Goal: Task Accomplishment & Management: Use online tool/utility

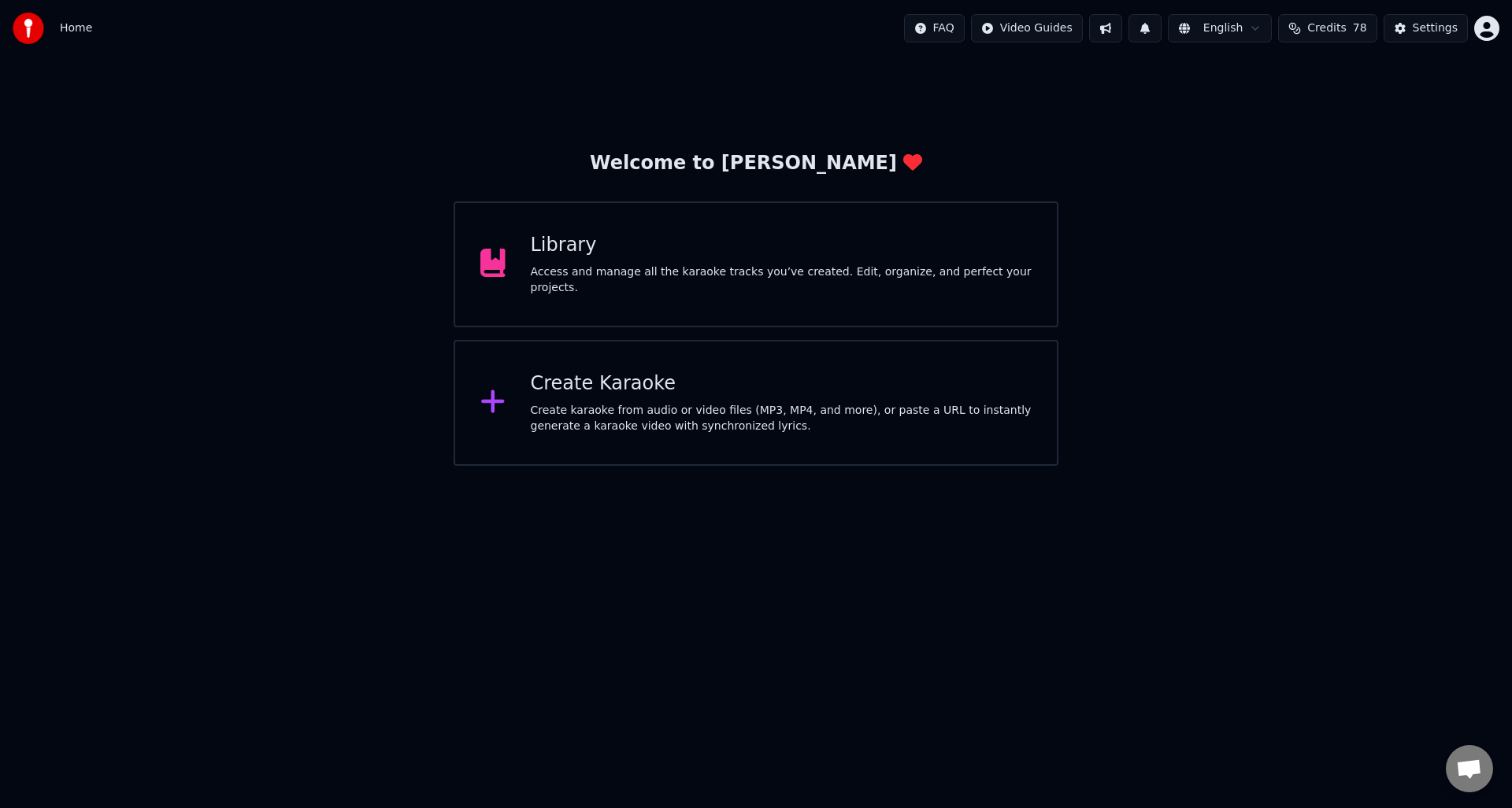
click at [669, 274] on div "Access and manage all the karaoke tracks you’ve created. Edit, organize, and pe…" at bounding box center [781, 280] width 501 height 31
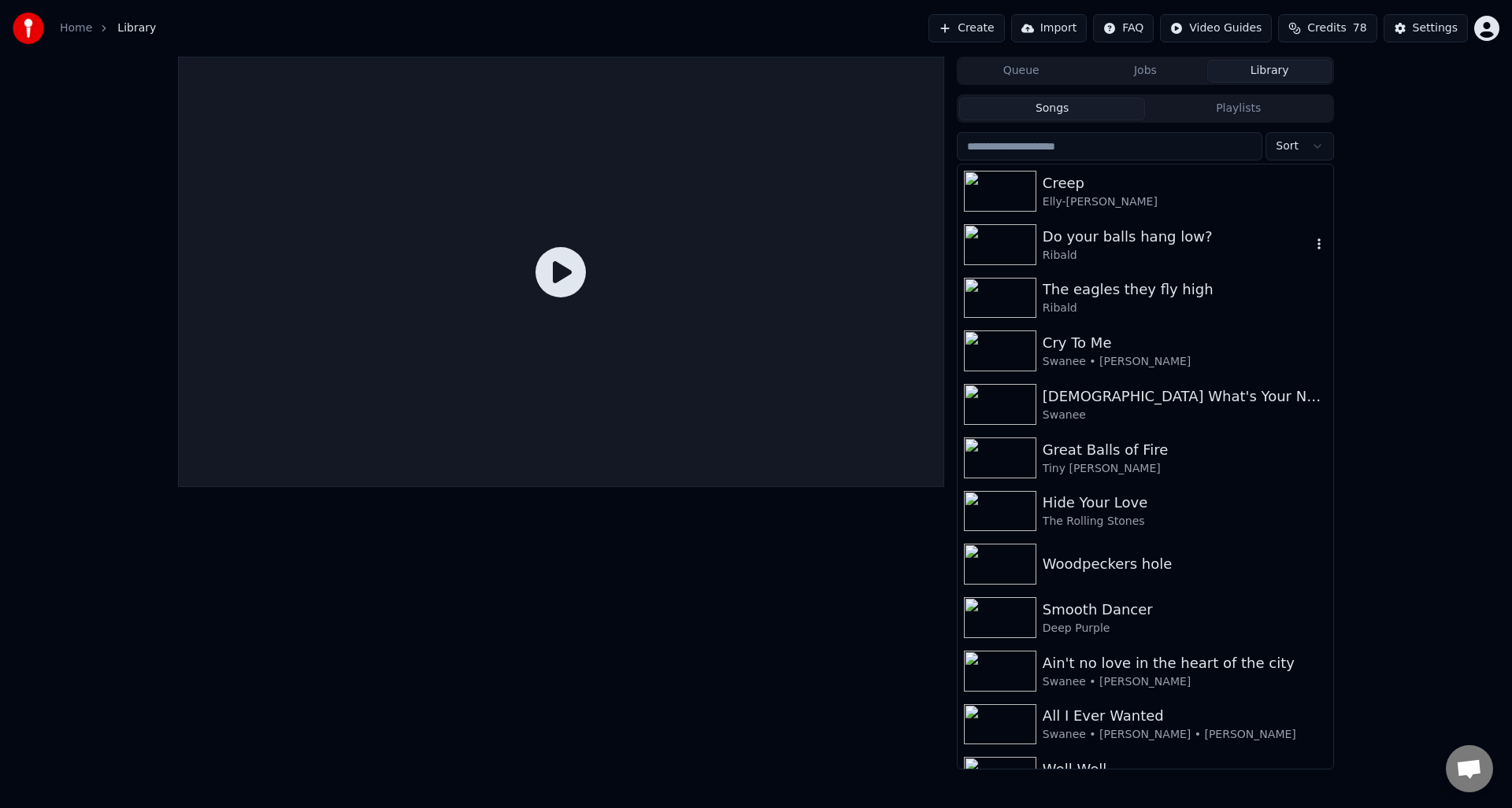
click at [1117, 245] on div "Do your balls hang low?" at bounding box center [1177, 237] width 269 height 22
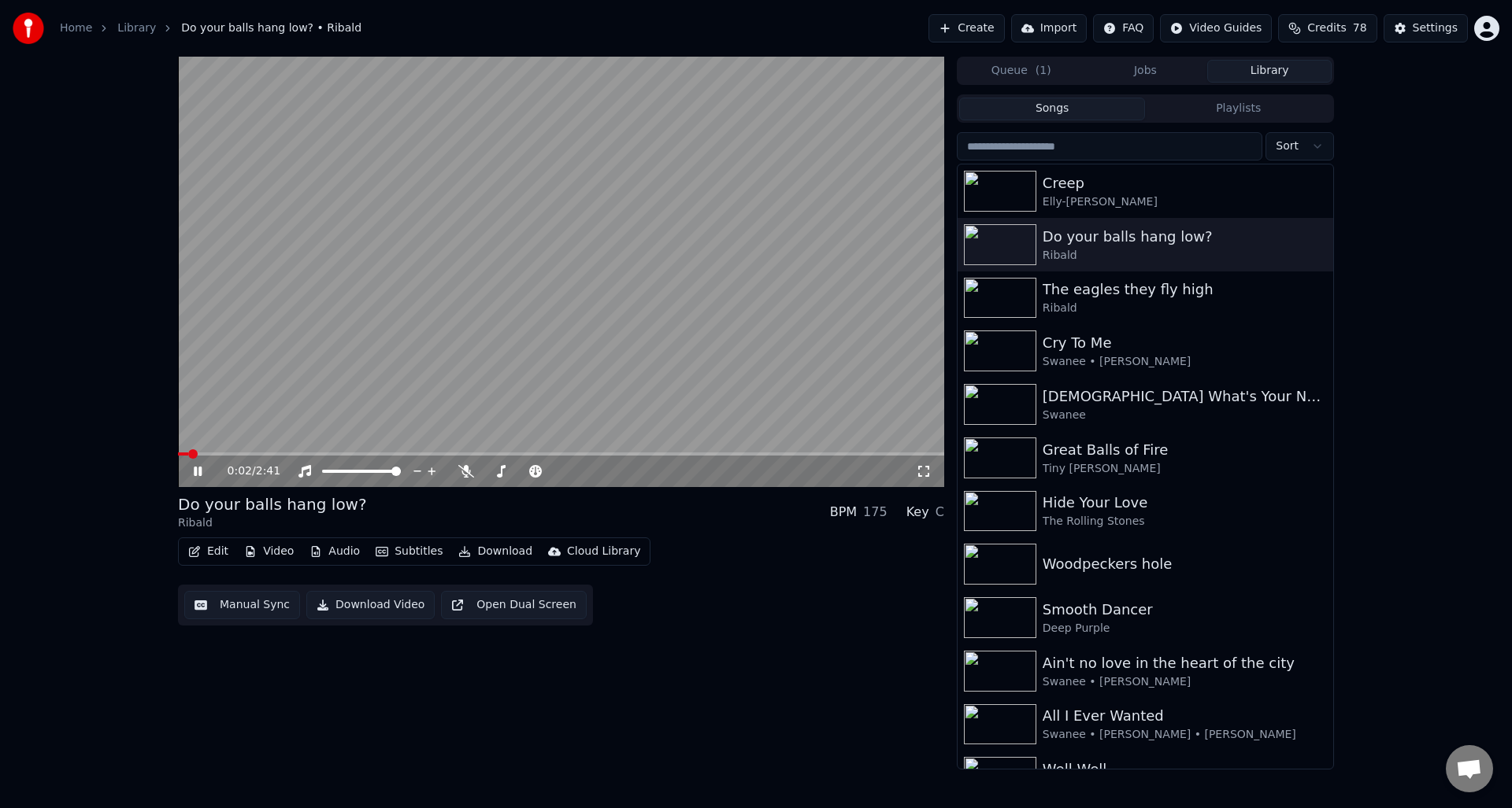
click at [197, 472] on icon at bounding box center [197, 471] width 8 height 9
click at [242, 605] on button "Manual Sync" at bounding box center [242, 606] width 115 height 29
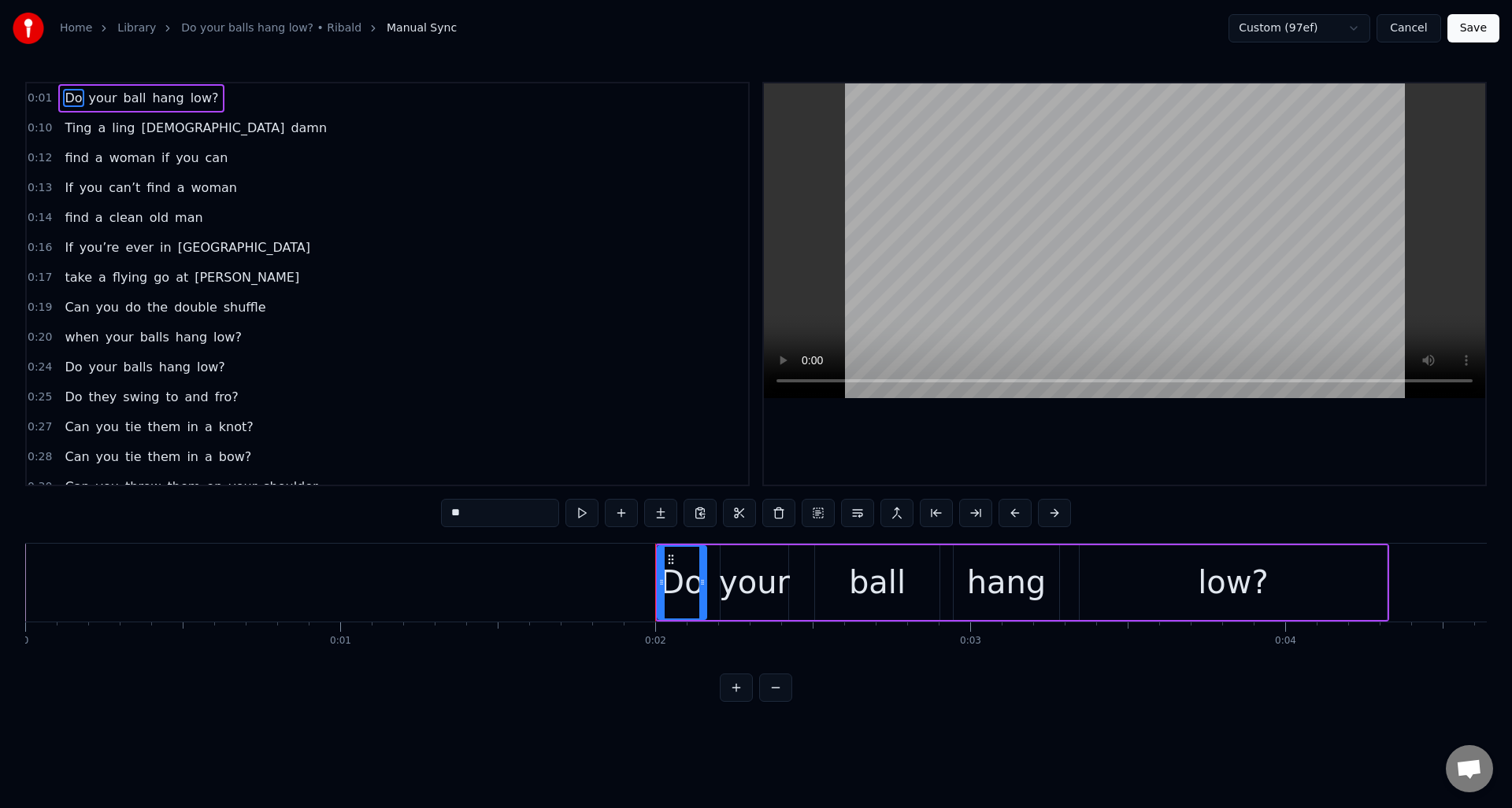
click at [870, 586] on div "ball" at bounding box center [877, 582] width 56 height 47
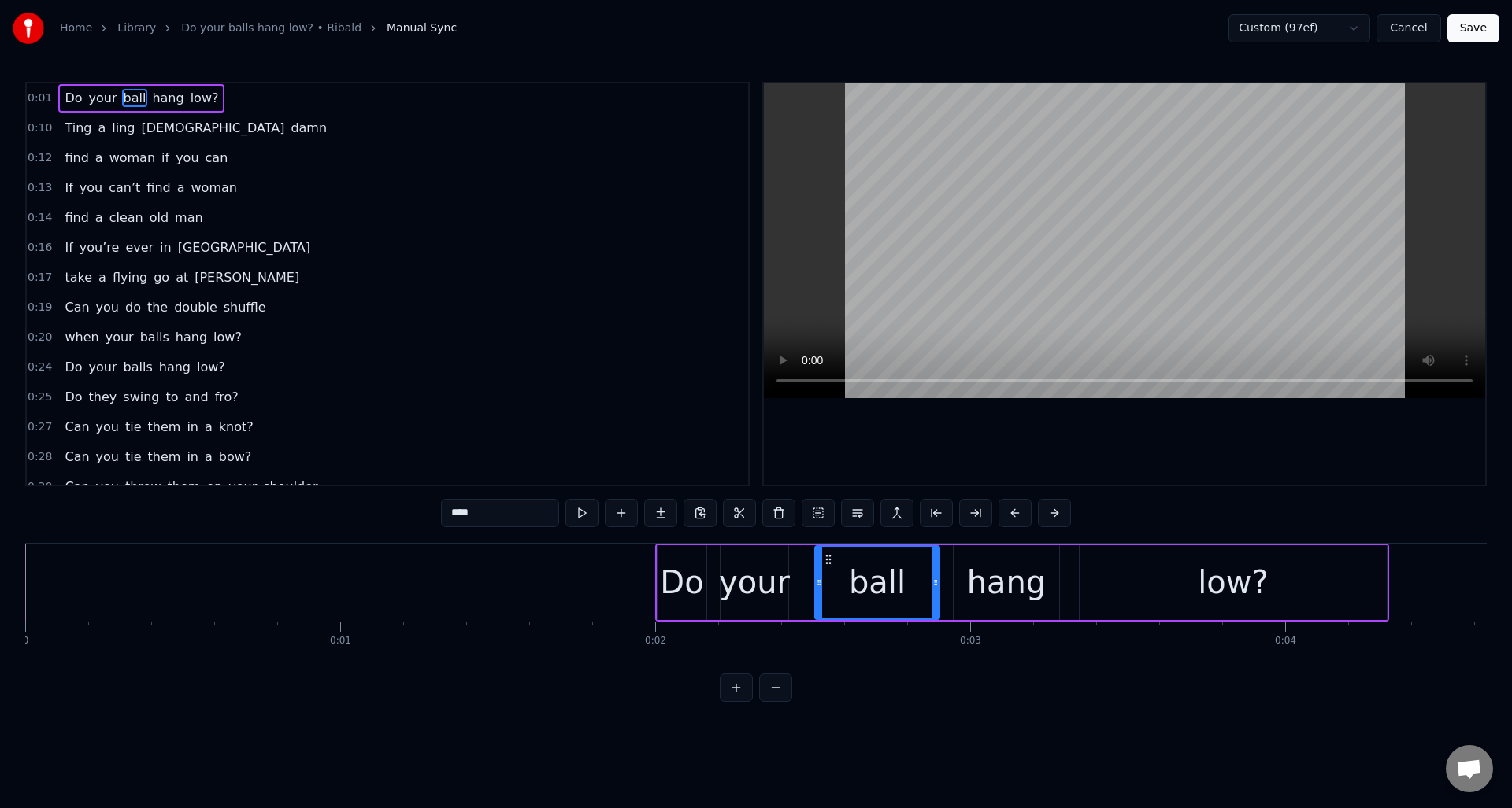
click at [526, 517] on input "****" at bounding box center [500, 513] width 118 height 29
type input "*****"
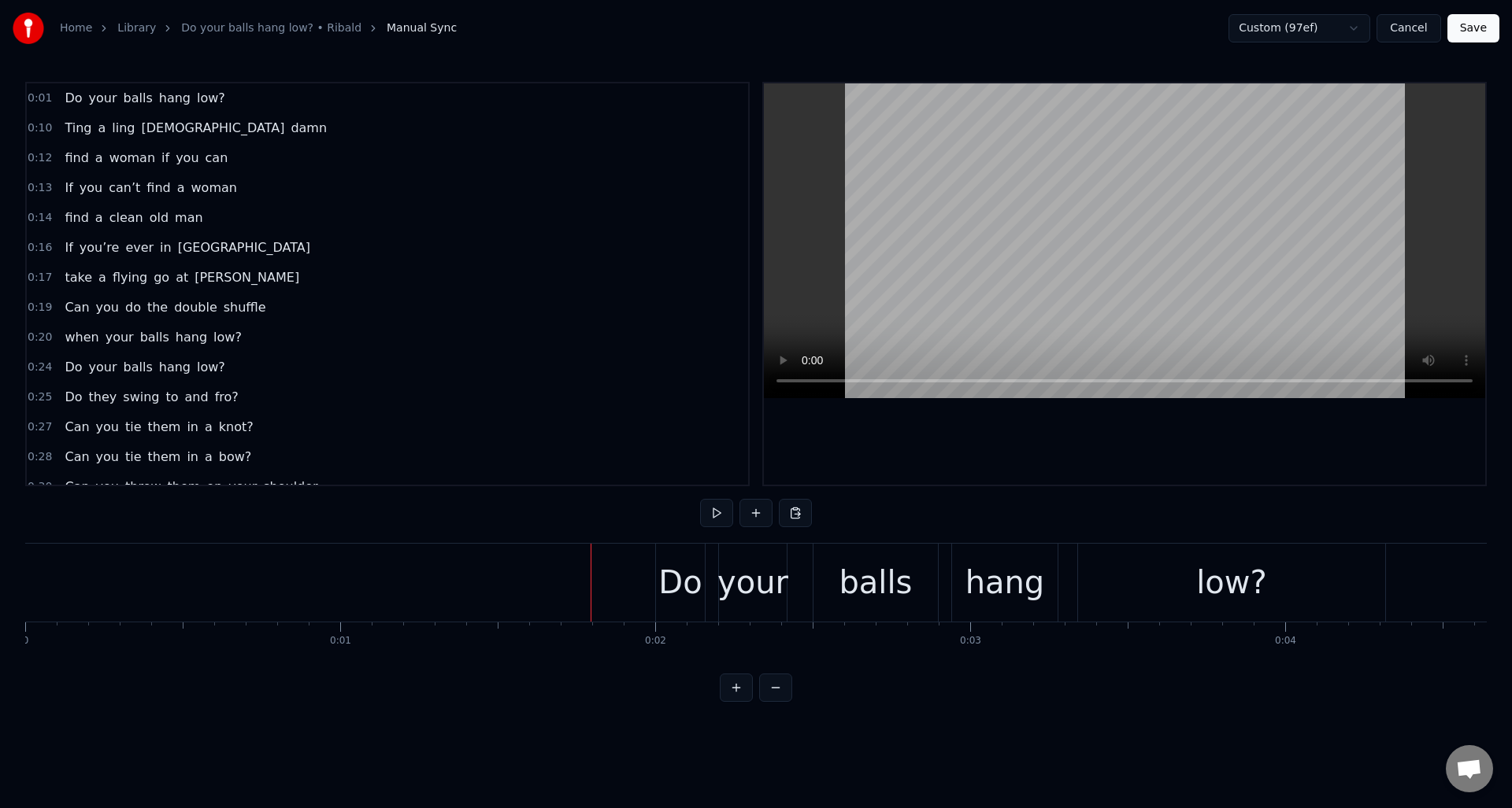
click at [274, 340] on div "0:20 when your balls hang low?" at bounding box center [388, 338] width 721 height 30
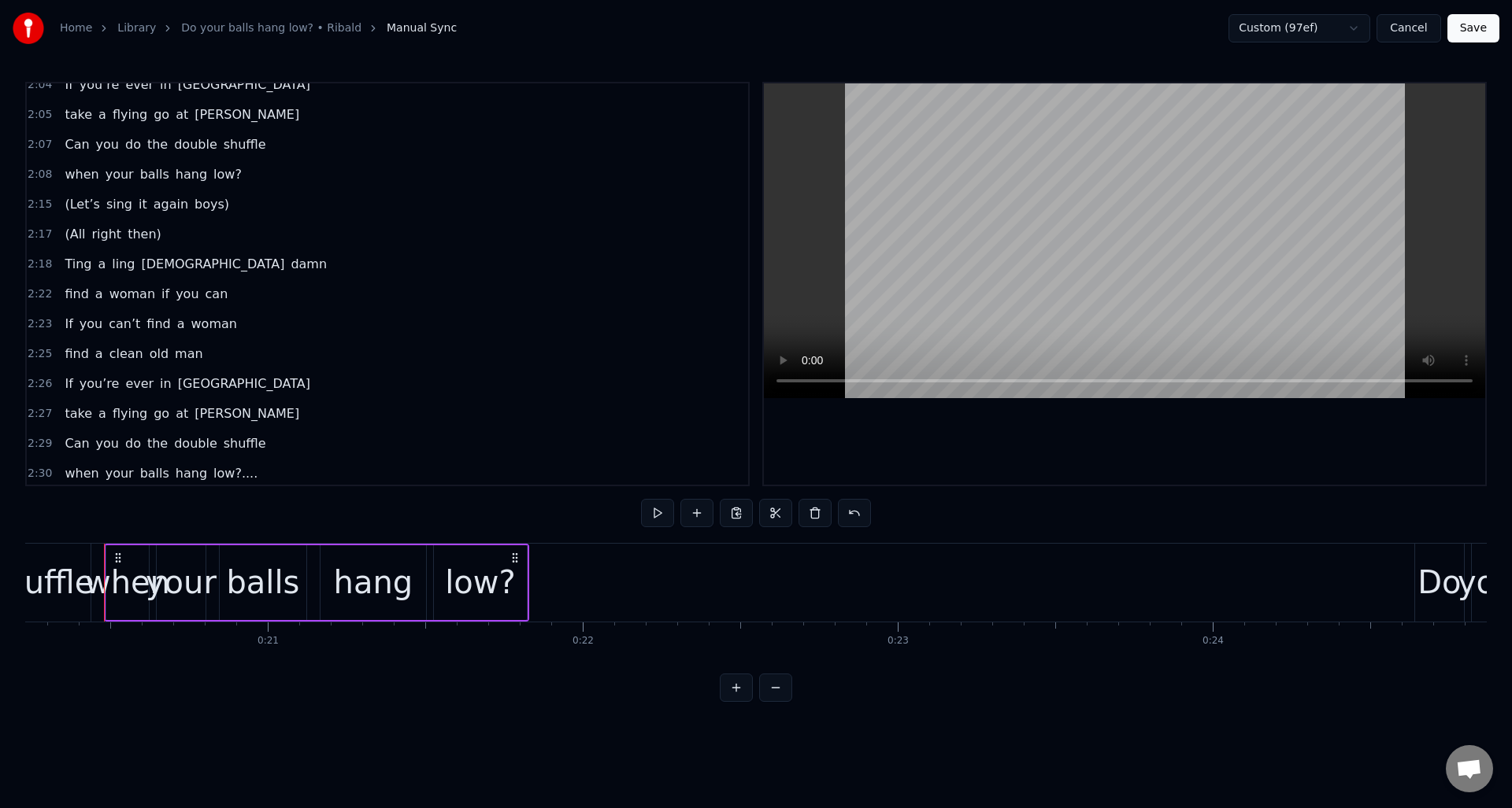
scroll to position [1902, 0]
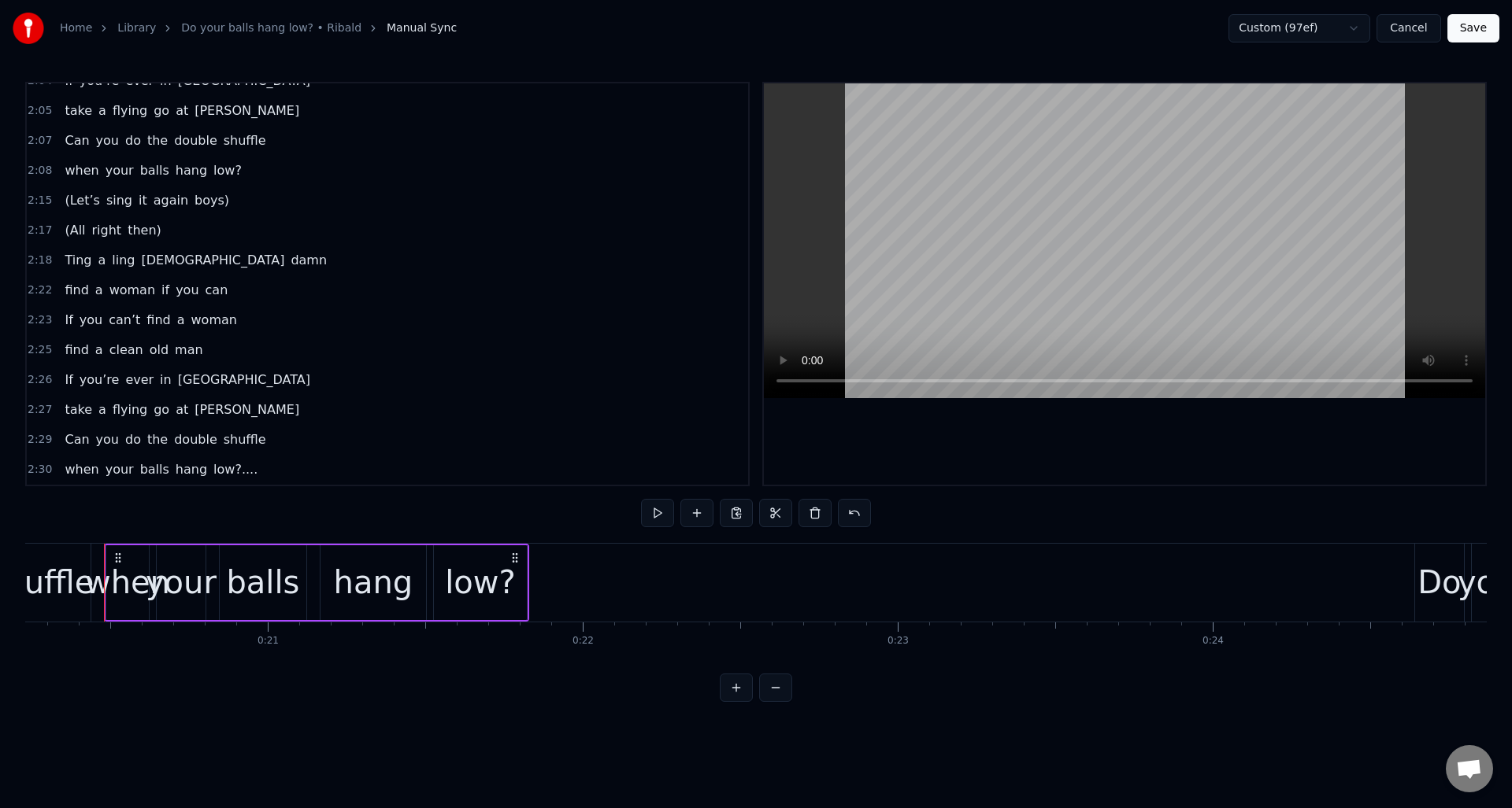
click at [1463, 33] on button "Save" at bounding box center [1473, 29] width 52 height 29
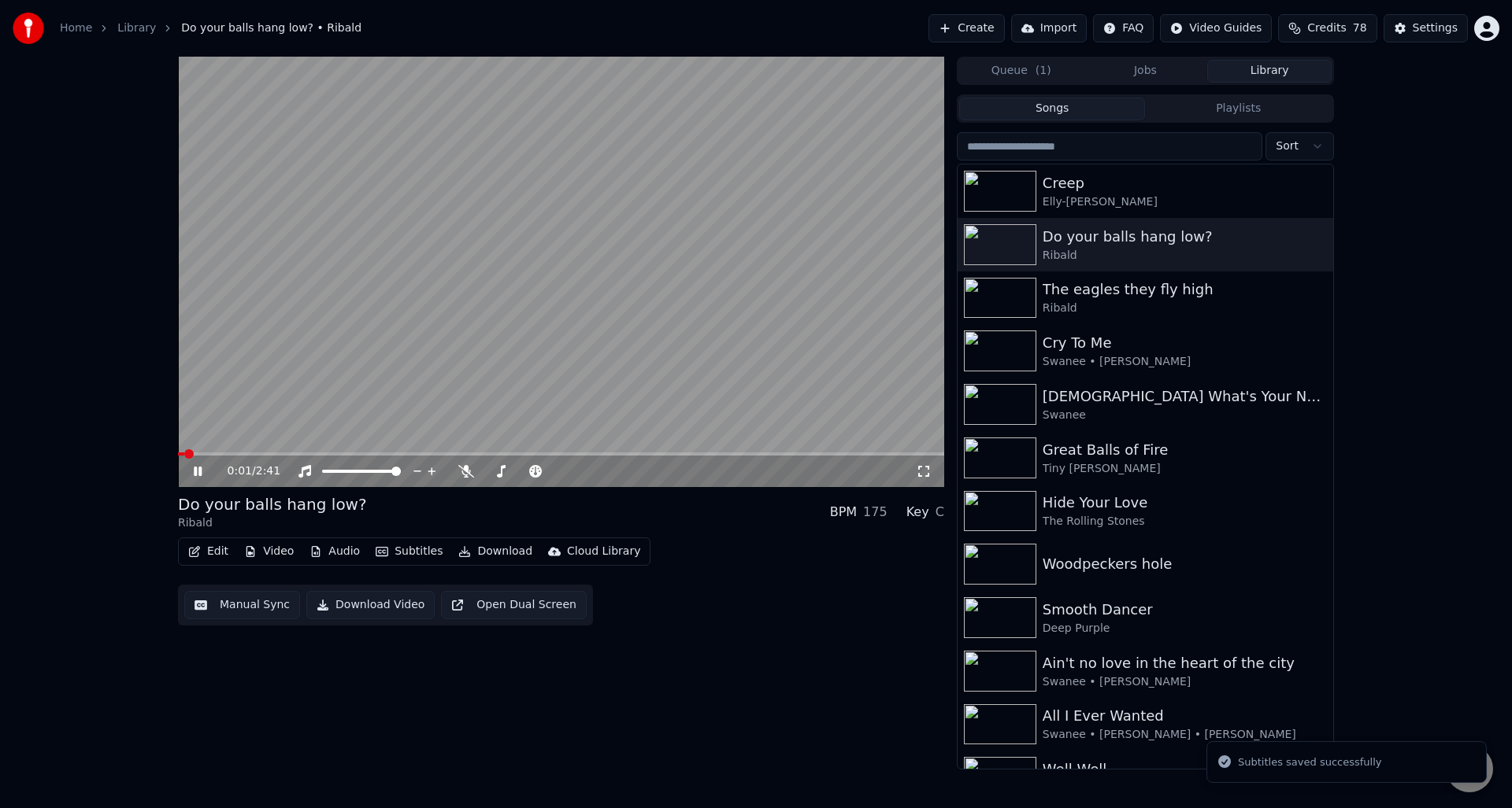
click at [196, 472] on icon at bounding box center [197, 471] width 8 height 9
click at [294, 453] on span at bounding box center [560, 454] width 766 height 3
click at [314, 454] on span at bounding box center [560, 454] width 766 height 3
click at [345, 456] on div "0:29 / 2:41" at bounding box center [560, 471] width 766 height 31
click at [343, 452] on span at bounding box center [560, 454] width 766 height 3
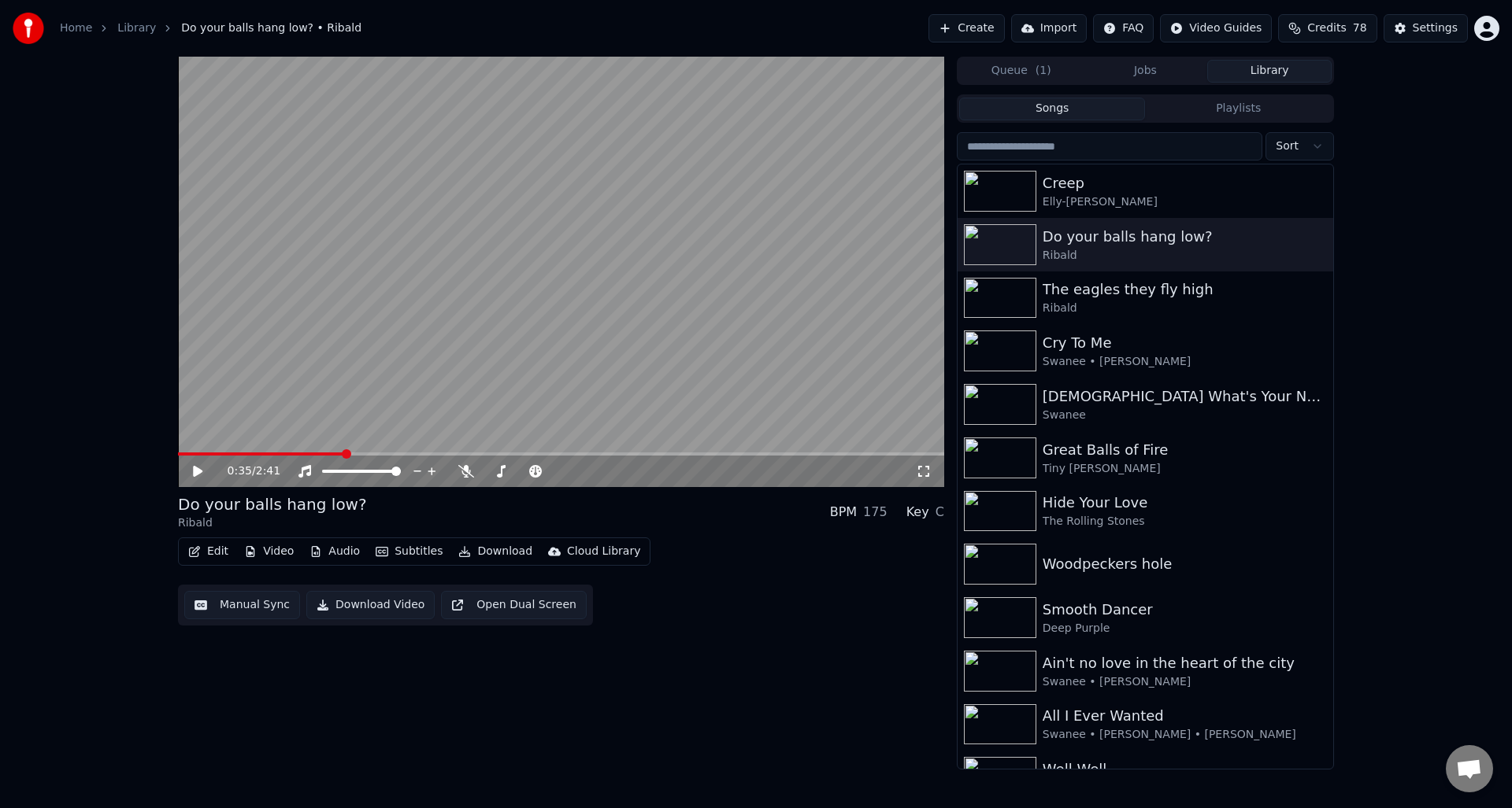
click at [196, 469] on icon at bounding box center [197, 471] width 9 height 11
click at [197, 468] on icon at bounding box center [209, 471] width 37 height 13
click at [365, 602] on button "Download Video" at bounding box center [370, 606] width 128 height 29
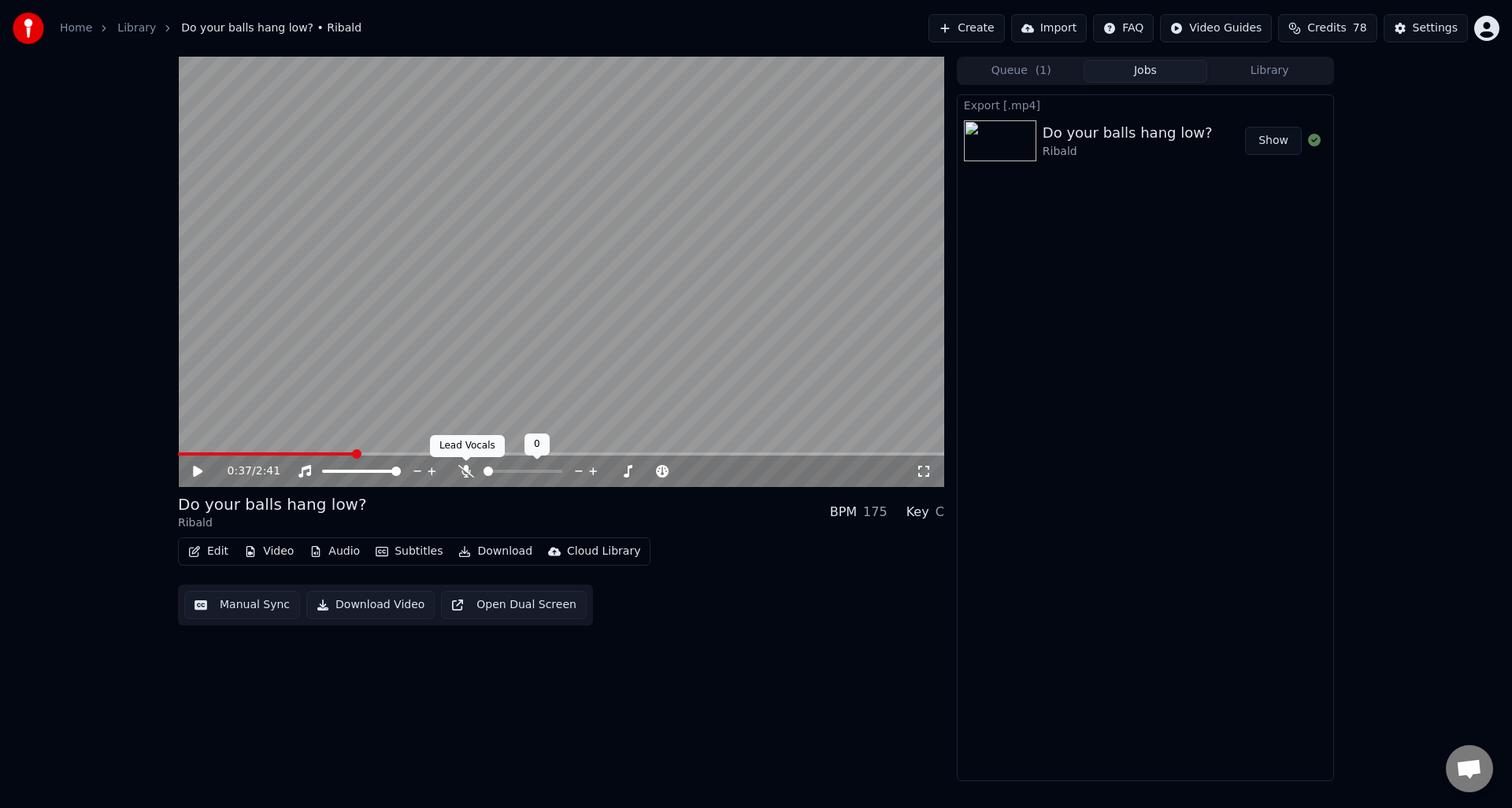
click at [465, 470] on icon at bounding box center [466, 471] width 16 height 13
click at [359, 610] on button "Download Video" at bounding box center [370, 606] width 128 height 29
